Goal: Task Accomplishment & Management: Use online tool/utility

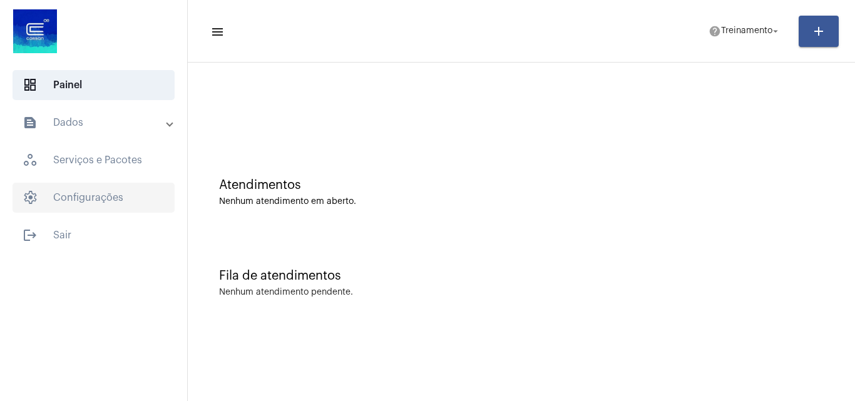
click at [84, 197] on span "settings Configurações" at bounding box center [94, 198] width 162 height 30
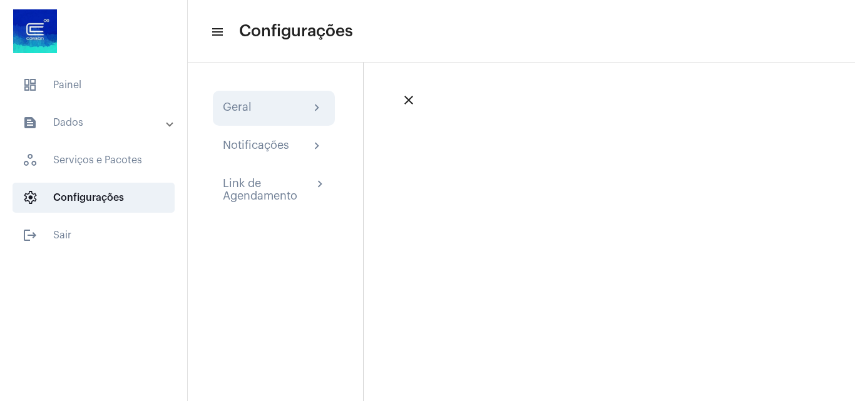
click at [249, 108] on div "Geral" at bounding box center [237, 108] width 29 height 15
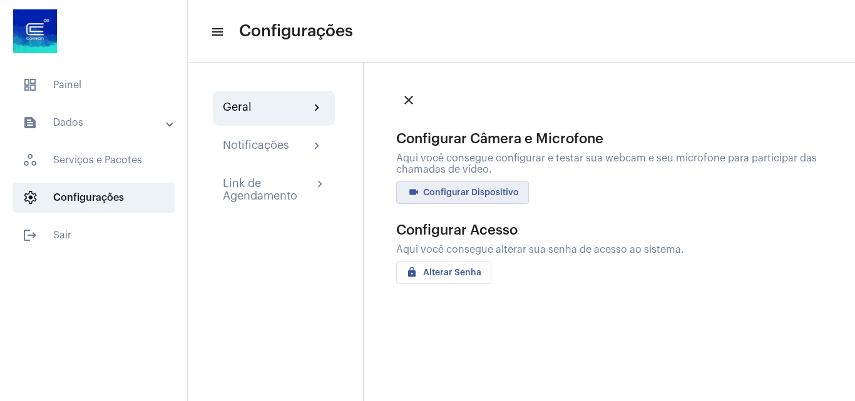
click at [475, 196] on span "videocam Configurar Dispositivo" at bounding box center [462, 192] width 113 height 9
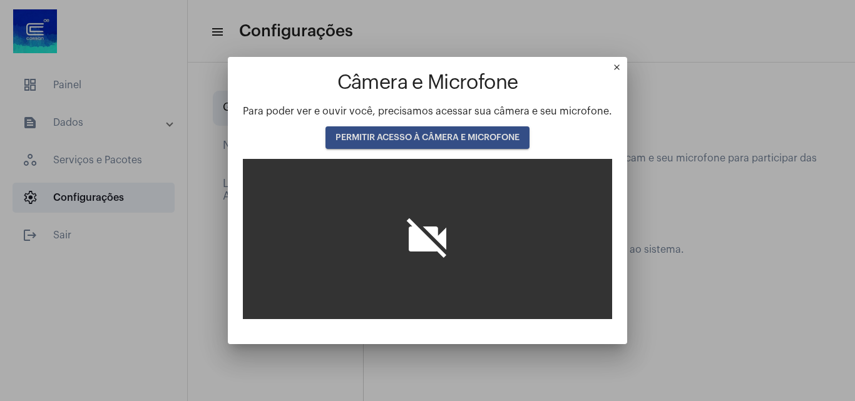
click at [421, 135] on span "PERMITIR ACESSO À CÂMERA E MICROFONE" at bounding box center [427, 137] width 184 height 9
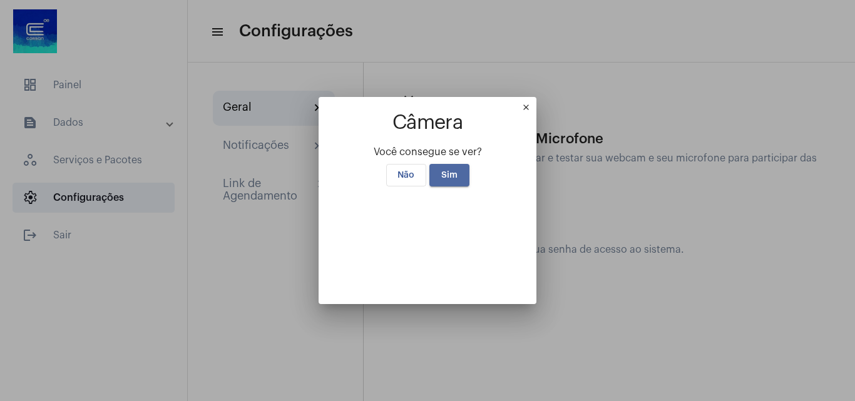
click at [441, 171] on span "Sim" at bounding box center [449, 175] width 16 height 9
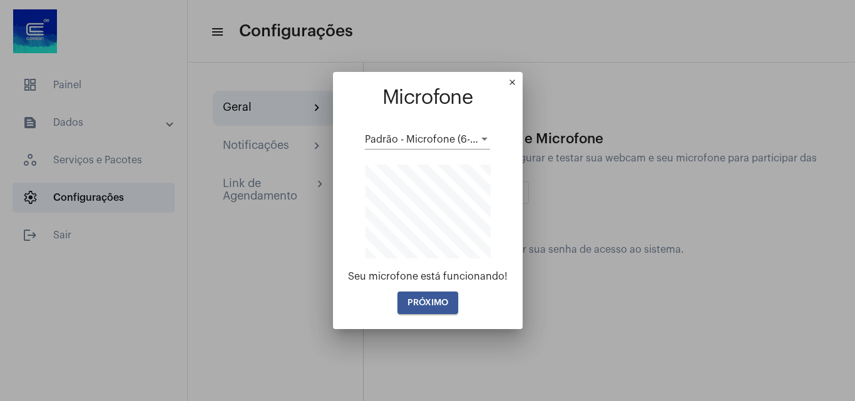
click at [434, 305] on span "PRÓXIMO" at bounding box center [427, 302] width 41 height 9
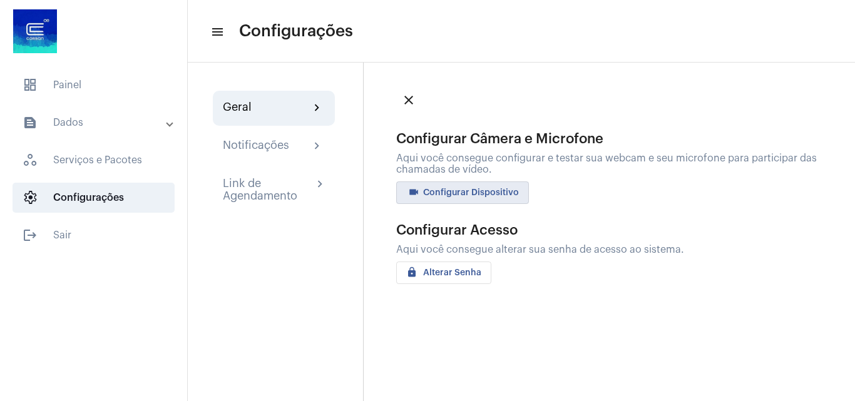
click at [71, 83] on span "dashboard Painel" at bounding box center [94, 85] width 162 height 30
